Goal: Task Accomplishment & Management: Complete application form

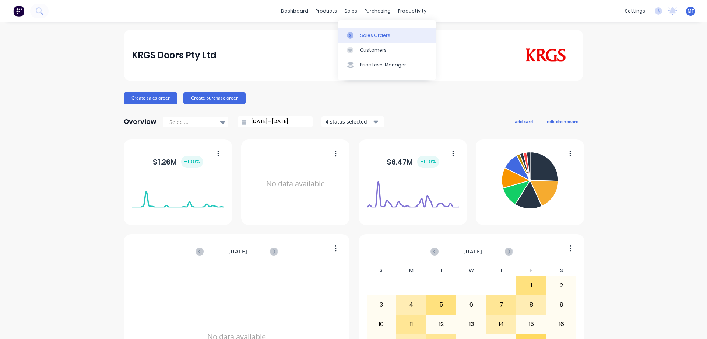
click at [352, 33] on icon at bounding box center [350, 35] width 7 height 7
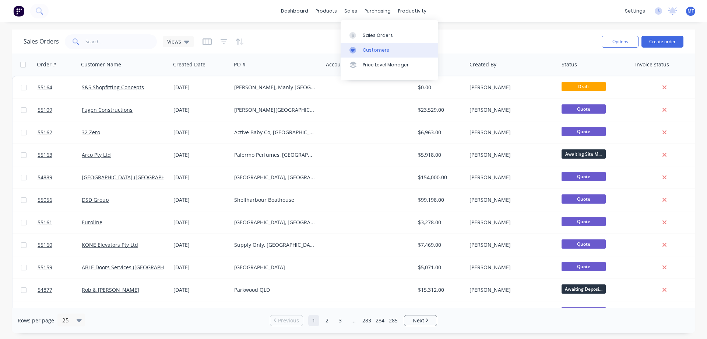
click at [357, 53] on div at bounding box center [355, 50] width 11 height 7
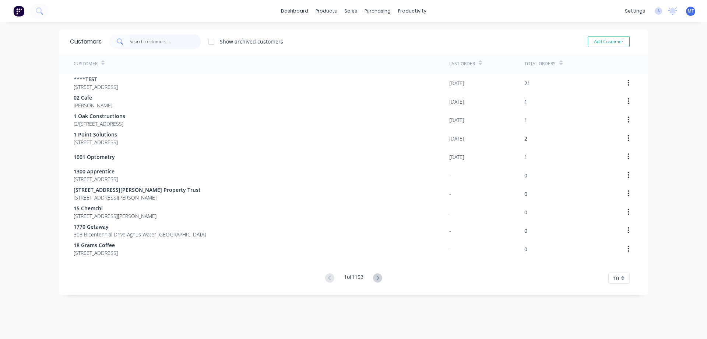
click at [165, 42] on input "text" at bounding box center [166, 41] width 72 height 15
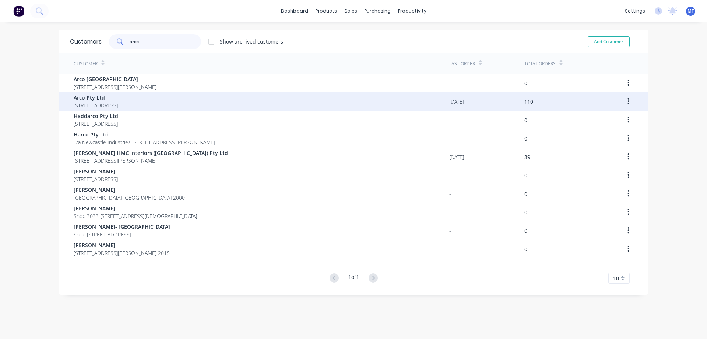
type input "arco"
click at [118, 107] on span "[STREET_ADDRESS]" at bounding box center [96, 105] width 44 height 8
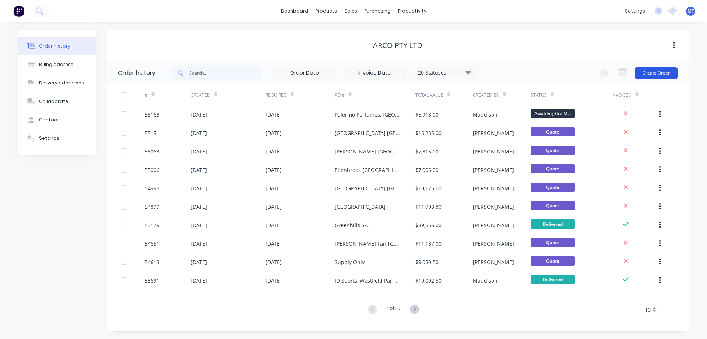
click at [668, 67] on button "Create Order" at bounding box center [656, 73] width 43 height 12
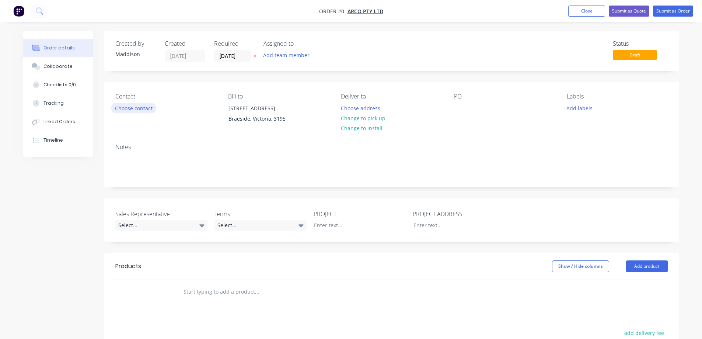
click at [148, 111] on button "Choose contact" at bounding box center [133, 108] width 45 height 10
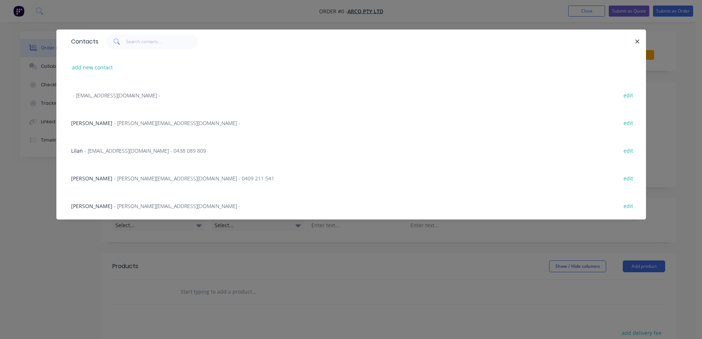
click at [114, 208] on span "- [PERSON_NAME][EMAIL_ADDRESS][DOMAIN_NAME] -" at bounding box center [177, 205] width 126 height 7
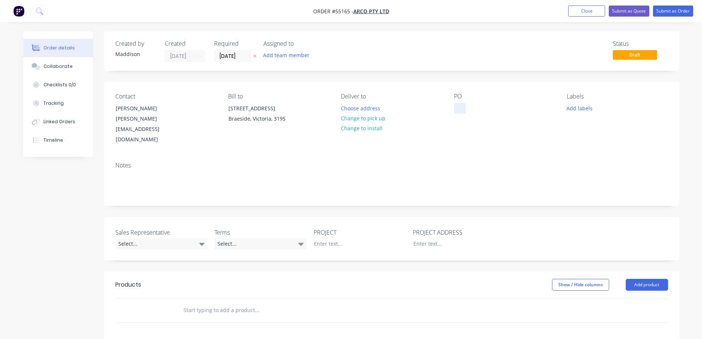
click at [455, 107] on div at bounding box center [460, 108] width 12 height 11
click at [360, 108] on button "Choose address" at bounding box center [360, 108] width 47 height 10
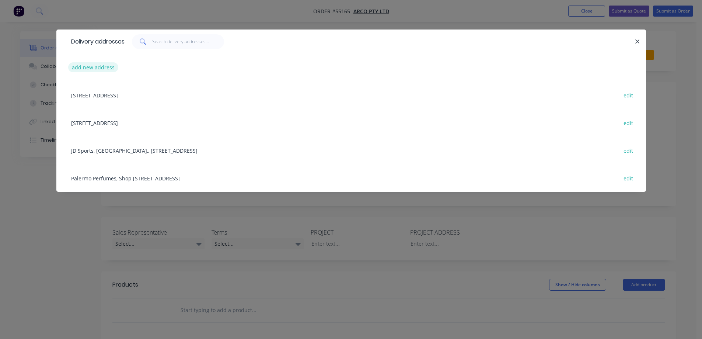
click at [95, 68] on button "add new address" at bounding box center [93, 67] width 50 height 10
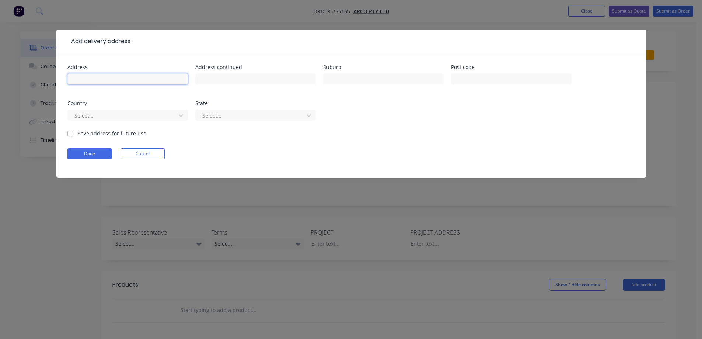
drag, startPoint x: 122, startPoint y: 79, endPoint x: 122, endPoint y: 67, distance: 11.4
click at [122, 79] on input "text" at bounding box center [127, 78] width 120 height 11
type input "Bonds,"
type input "t"
type input "Bonds, Tenancy [STREET_ADDRESS],"
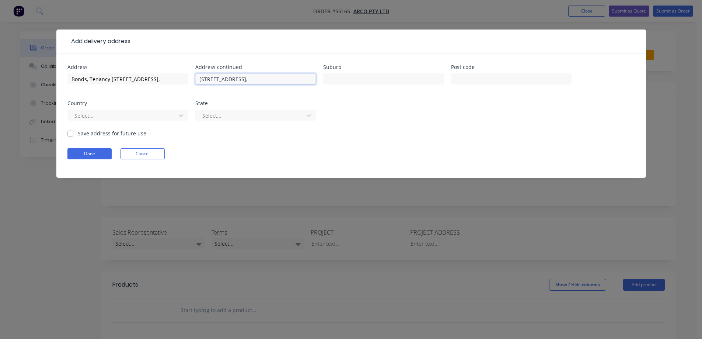
type input "[STREET_ADDRESS],"
type input "[GEOGRAPHIC_DATA]"
type input "2450"
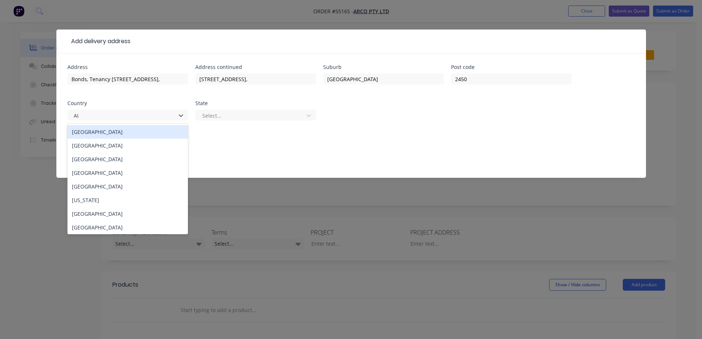
type input "AUS"
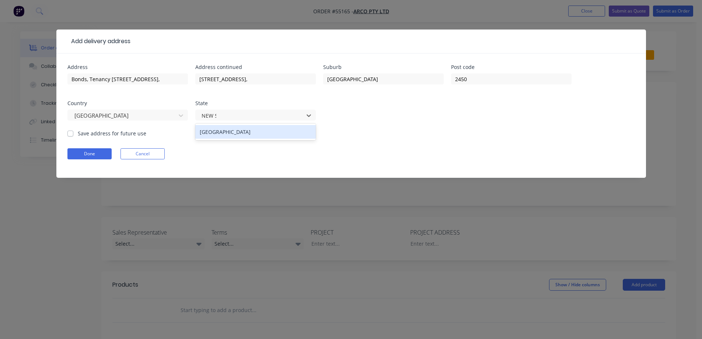
type input "NEW SOU"
click at [78, 152] on button "Done" at bounding box center [89, 153] width 44 height 11
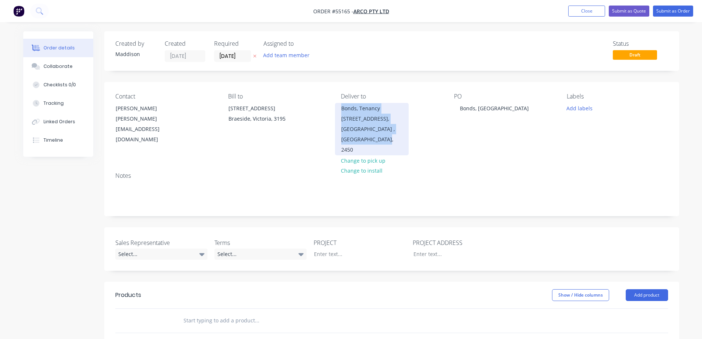
drag, startPoint x: 340, startPoint y: 109, endPoint x: 388, endPoint y: 154, distance: 65.9
click at [388, 154] on div "Bonds, Tenancy [STREET_ADDRESS]" at bounding box center [372, 129] width 74 height 52
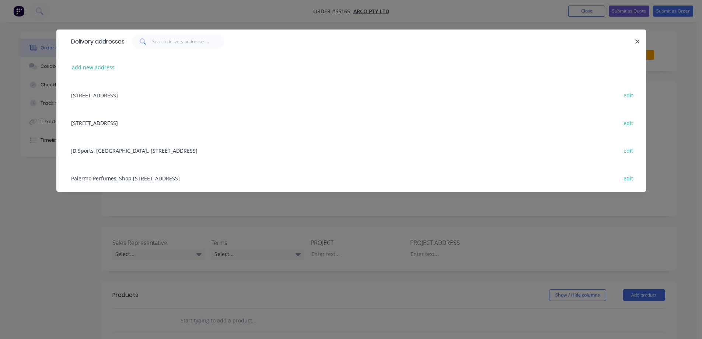
copy div "Bonds, Tenancy [STREET_ADDRESS]"
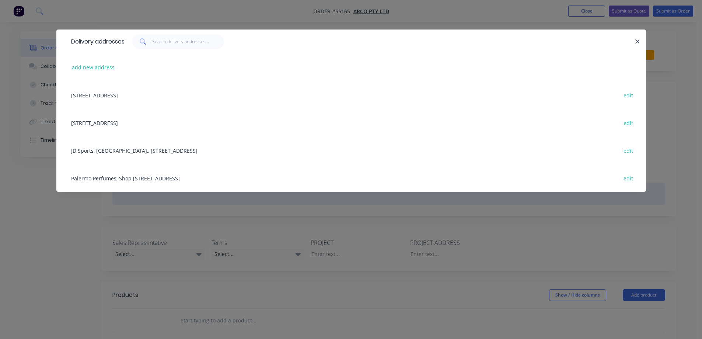
click at [383, 185] on div "Palermo Perfumes, Shop [STREET_ADDRESS] edit" at bounding box center [350, 178] width 567 height 28
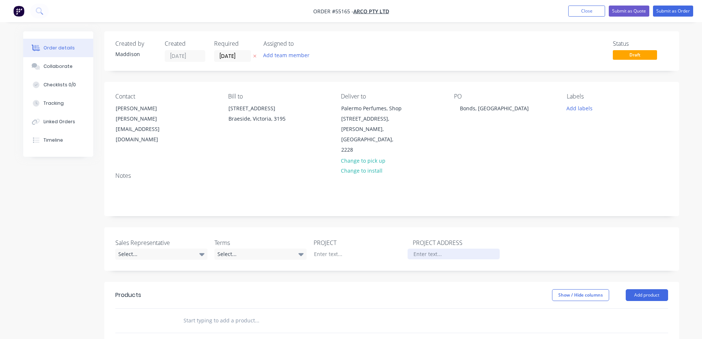
click at [433, 250] on div at bounding box center [453, 253] width 92 height 11
paste div
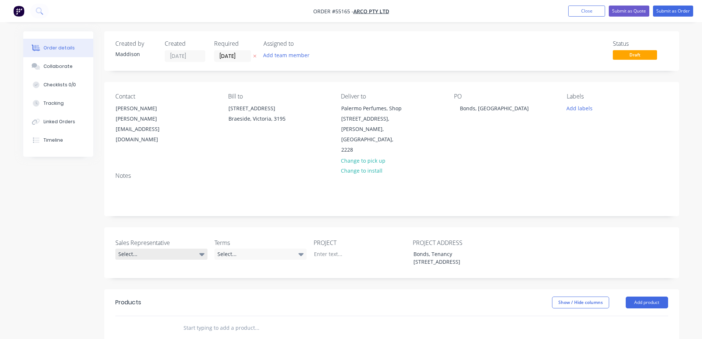
click at [143, 255] on div "Select..." at bounding box center [161, 253] width 92 height 11
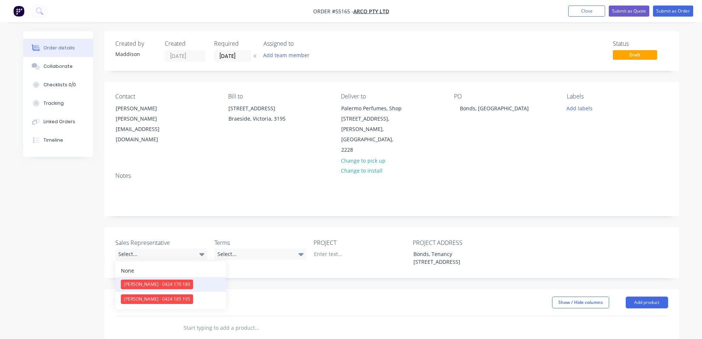
click at [148, 281] on div "[PERSON_NAME] - 0424 170 180" at bounding box center [157, 284] width 72 height 10
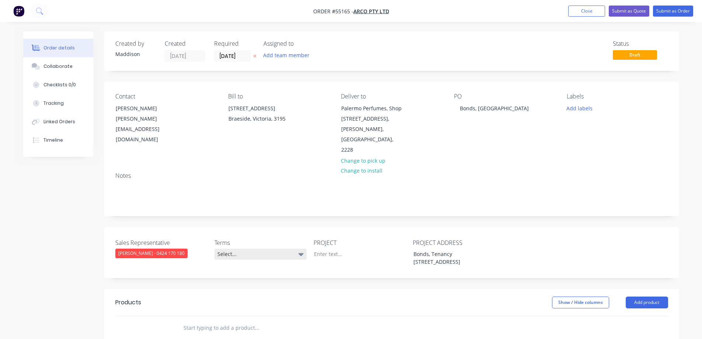
click at [241, 251] on div "Select..." at bounding box center [260, 253] width 92 height 11
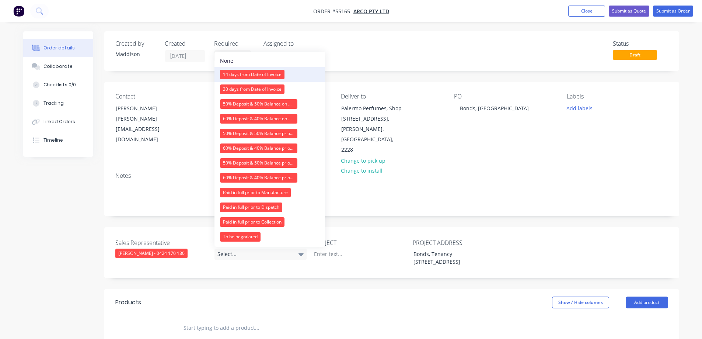
click at [237, 75] on div "14 days from Date of Invoice" at bounding box center [252, 75] width 64 height 10
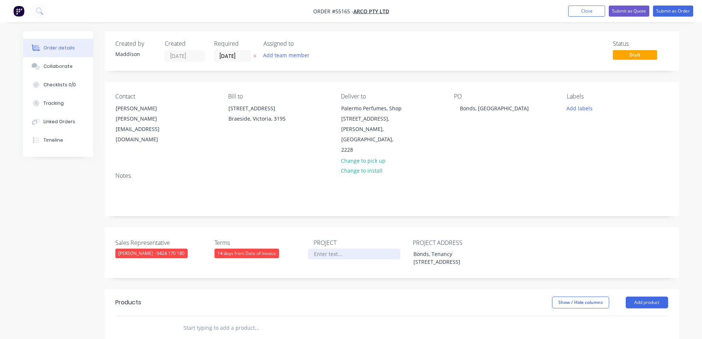
click at [326, 255] on div at bounding box center [354, 253] width 92 height 11
drag, startPoint x: 452, startPoint y: 112, endPoint x: 526, endPoint y: 106, distance: 74.2
click at [525, 106] on div "Contact [PERSON_NAME] [PERSON_NAME][EMAIL_ADDRESS][DOMAIN_NAME] Bill to [STREET…" at bounding box center [391, 124] width 575 height 84
drag, startPoint x: 528, startPoint y: 106, endPoint x: 415, endPoint y: 108, distance: 112.7
click at [415, 108] on div "Contact [PERSON_NAME] [PERSON_NAME][EMAIL_ADDRESS][DOMAIN_NAME] Bill to [STREET…" at bounding box center [391, 124] width 575 height 84
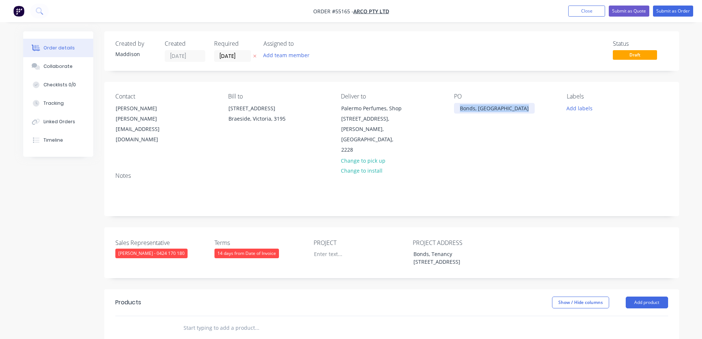
copy div "Bonds, [GEOGRAPHIC_DATA]"
click at [323, 256] on div at bounding box center [354, 253] width 92 height 11
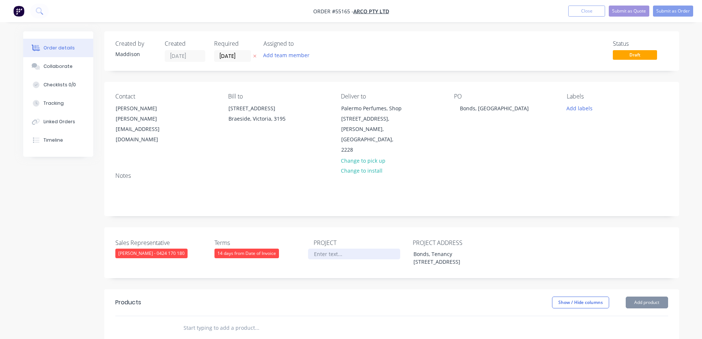
paste div
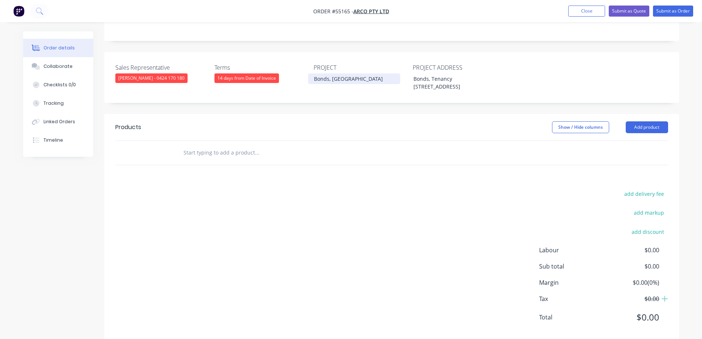
scroll to position [184, 0]
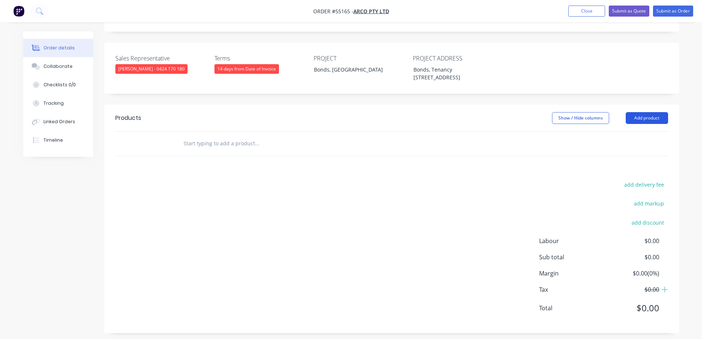
click at [641, 124] on button "Add product" at bounding box center [647, 118] width 42 height 12
click at [371, 219] on div "add delivery fee add markup add discount Labour $0.00 Sub total $0.00 Margin $0…" at bounding box center [391, 250] width 553 height 142
click at [660, 124] on button "Add product" at bounding box center [647, 118] width 42 height 12
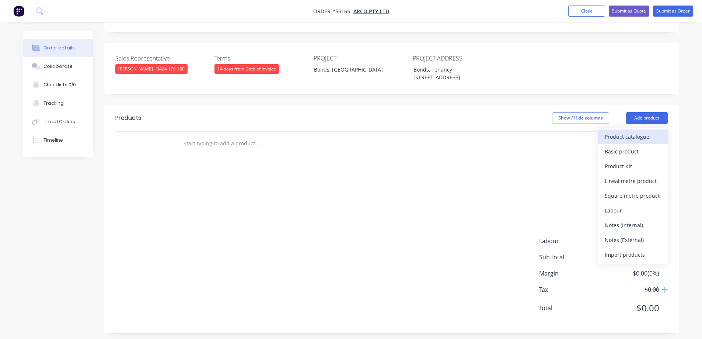
click at [642, 142] on div "Product catalogue" at bounding box center [633, 136] width 57 height 11
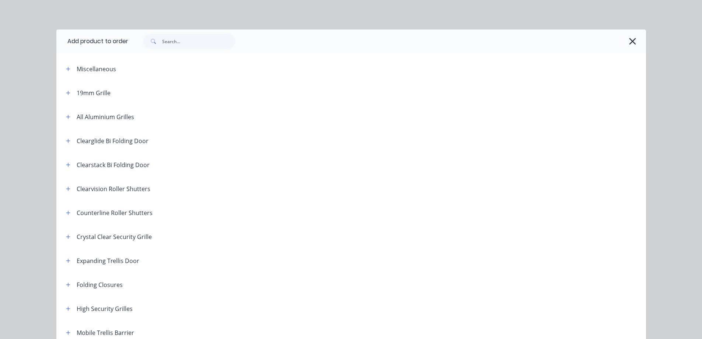
click at [71, 286] on div "Folding Closures" at bounding box center [91, 284] width 63 height 9
click at [69, 284] on button "button" at bounding box center [68, 284] width 9 height 9
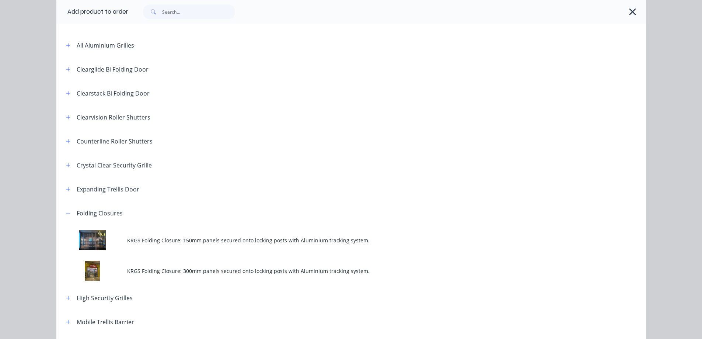
scroll to position [111, 0]
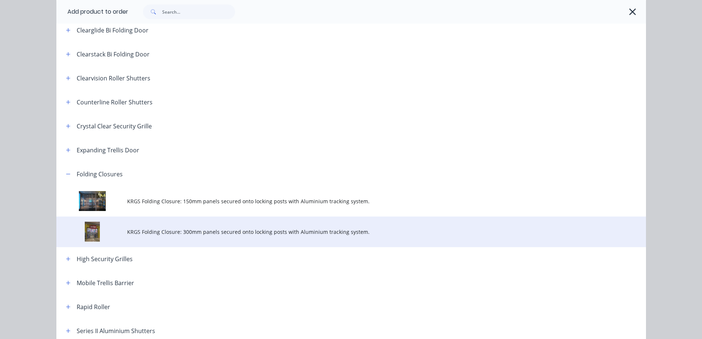
click at [198, 230] on span "KRGS Folding Closure: 300mm panels secured onto locking posts with Aluminium tr…" at bounding box center [334, 232] width 415 height 8
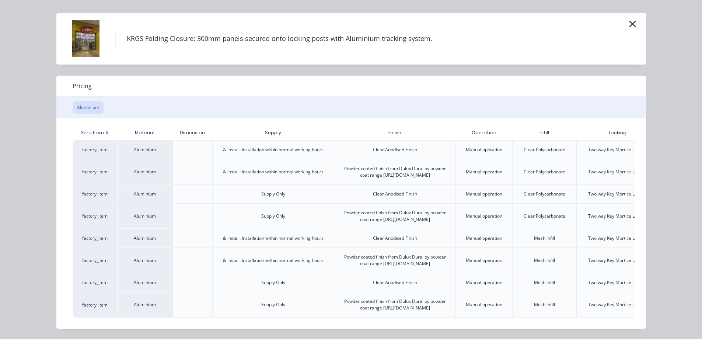
scroll to position [0, 64]
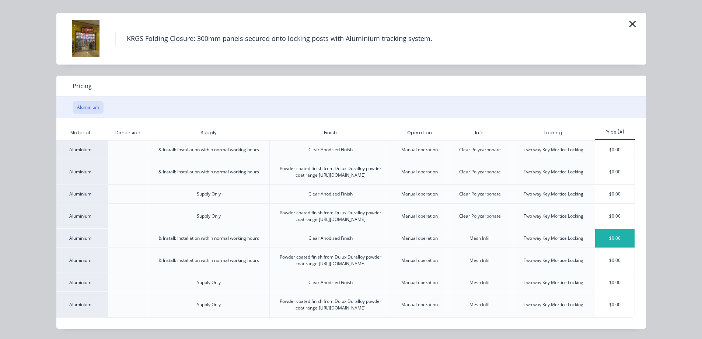
click at [616, 229] on div "$0.00" at bounding box center [614, 238] width 39 height 18
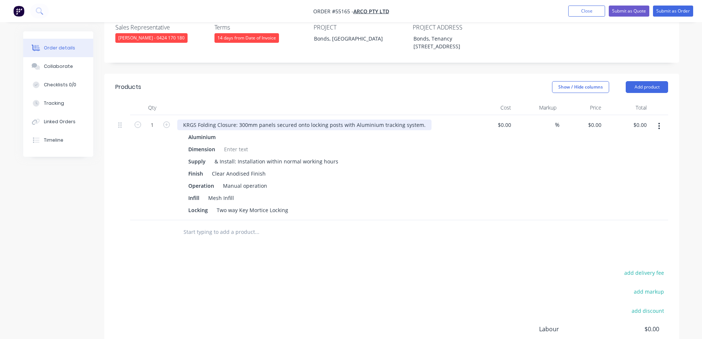
click at [177, 138] on div "KRGS Folding Closure: 300mm panels secured onto locking posts with Aluminium tr…" at bounding box center [321, 167] width 295 height 105
click at [182, 130] on div "KRGS Folding Closure: 300mm panels secured onto locking posts with Aluminium tr…" at bounding box center [304, 124] width 254 height 11
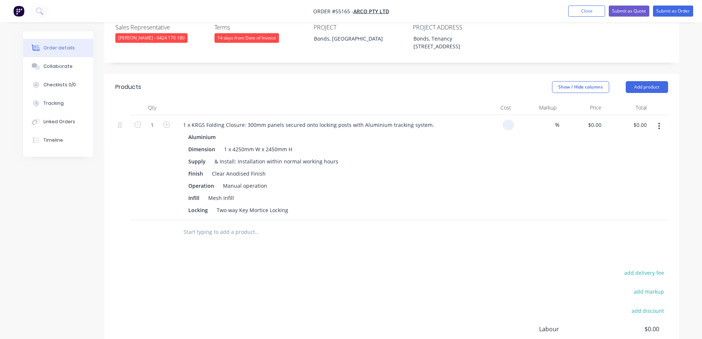
type input "$0.00"
type input "$4,695.00"
click at [379, 100] on header "Products Show / Hide columns Add product" at bounding box center [391, 87] width 575 height 27
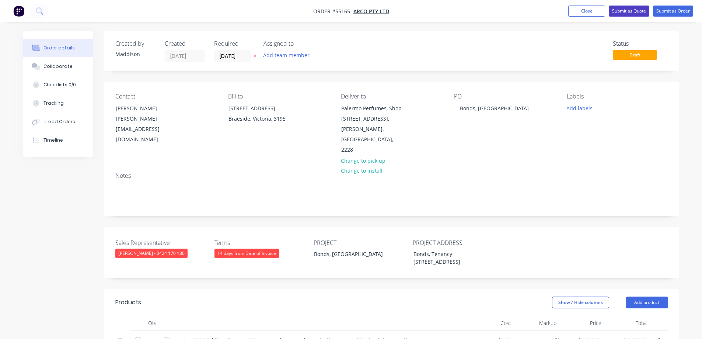
click at [622, 16] on button "Submit as Quote" at bounding box center [629, 11] width 41 height 11
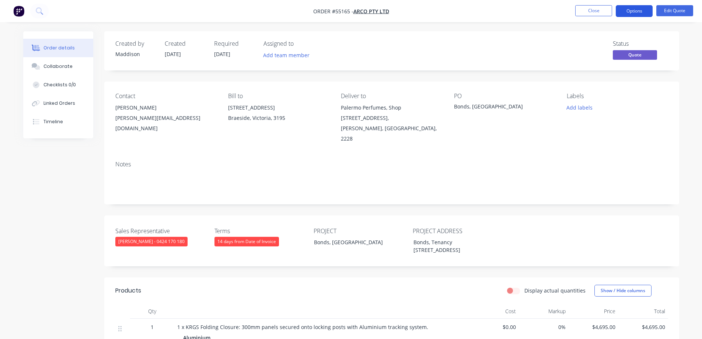
click at [630, 11] on button "Options" at bounding box center [634, 11] width 37 height 12
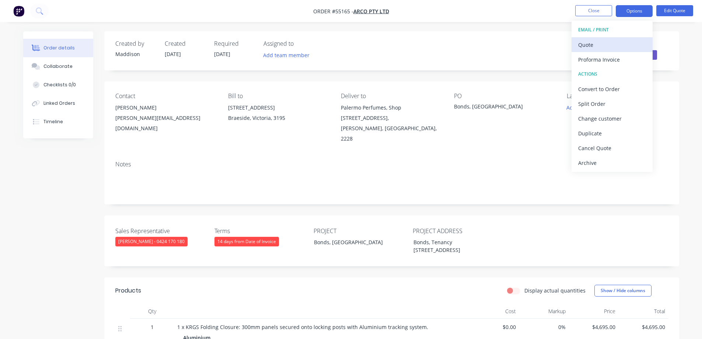
click at [603, 44] on div "Quote" at bounding box center [612, 44] width 68 height 11
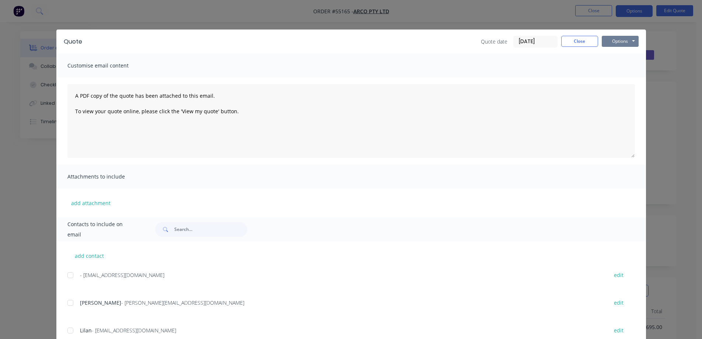
click at [610, 40] on button "Options" at bounding box center [620, 41] width 37 height 11
click at [620, 65] on button "Print" at bounding box center [625, 66] width 47 height 12
click at [590, 37] on button "Close" at bounding box center [579, 41] width 37 height 11
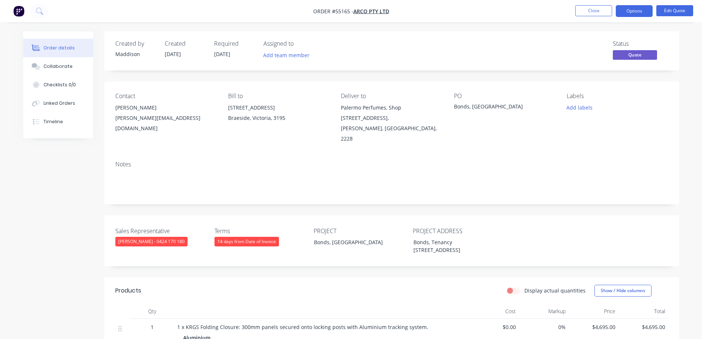
click at [634, 56] on span "Quote" at bounding box center [635, 54] width 44 height 9
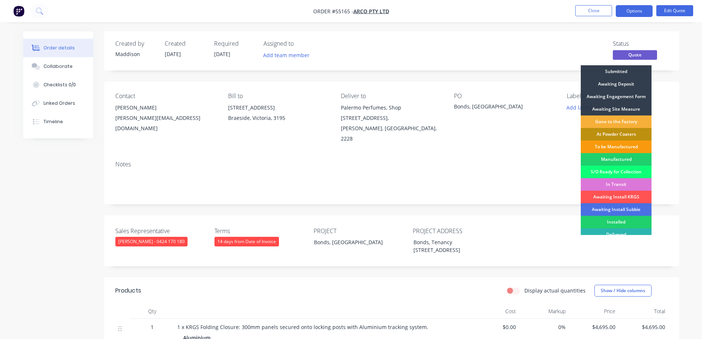
click at [507, 112] on div "Bonds, [GEOGRAPHIC_DATA]" at bounding box center [500, 107] width 92 height 10
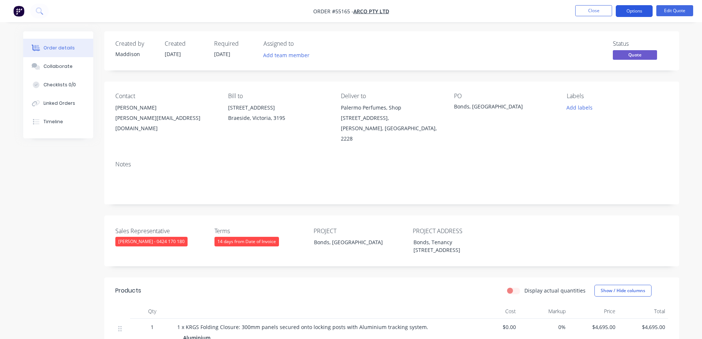
click at [635, 13] on button "Options" at bounding box center [634, 11] width 37 height 12
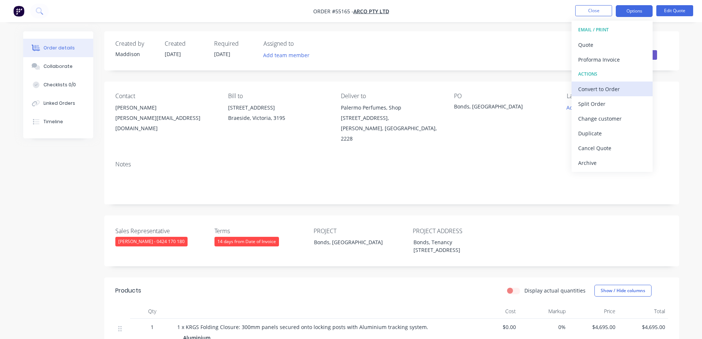
click at [603, 90] on div "Convert to Order" at bounding box center [612, 89] width 68 height 11
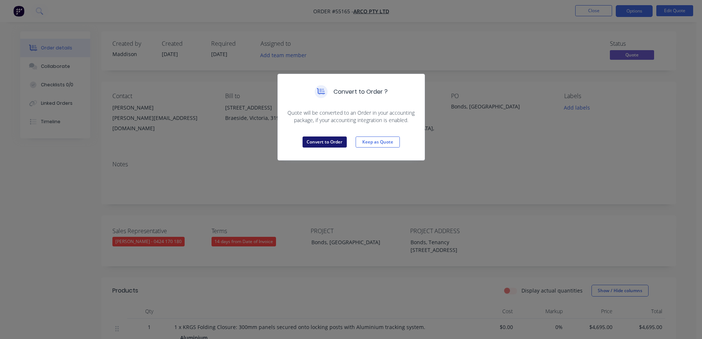
click at [327, 140] on button "Convert to Order" at bounding box center [324, 141] width 44 height 11
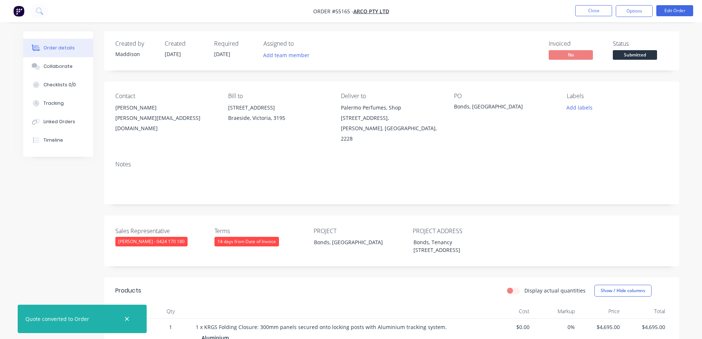
click at [629, 54] on span "Submitted" at bounding box center [635, 54] width 44 height 9
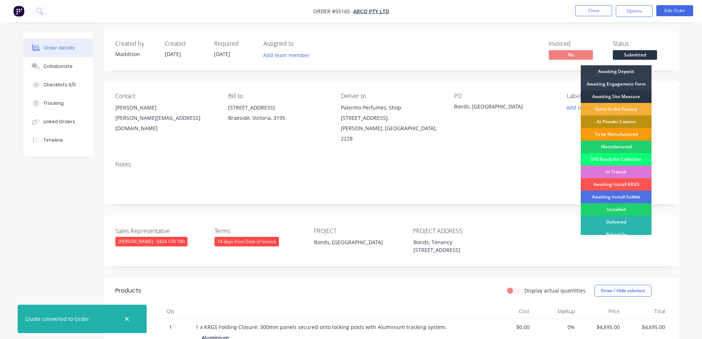
click at [626, 98] on div "Awaiting Site Measure" at bounding box center [616, 96] width 71 height 13
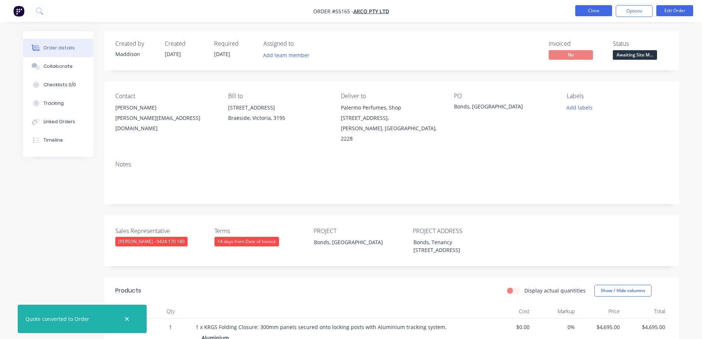
click at [595, 13] on button "Close" at bounding box center [593, 10] width 37 height 11
